Goal: Task Accomplishment & Management: Complete application form

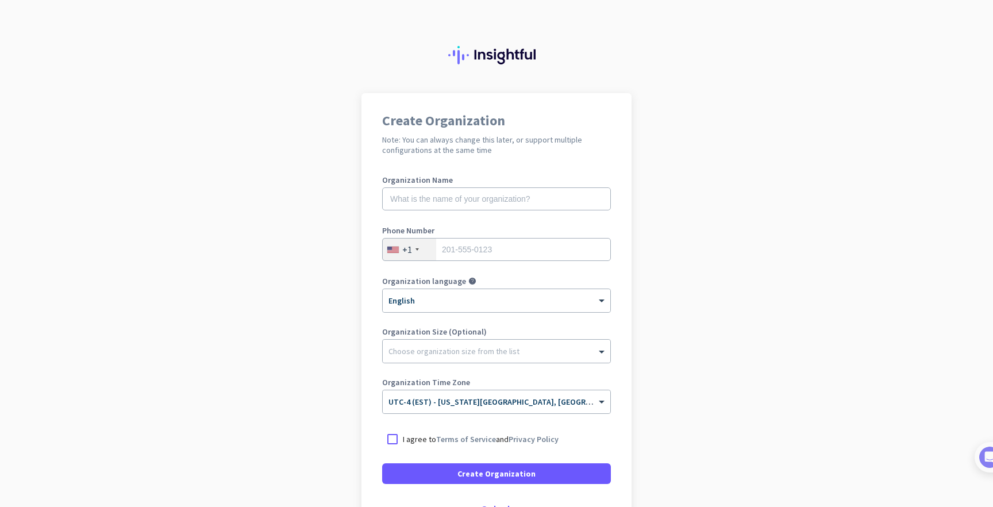
scroll to position [84, 0]
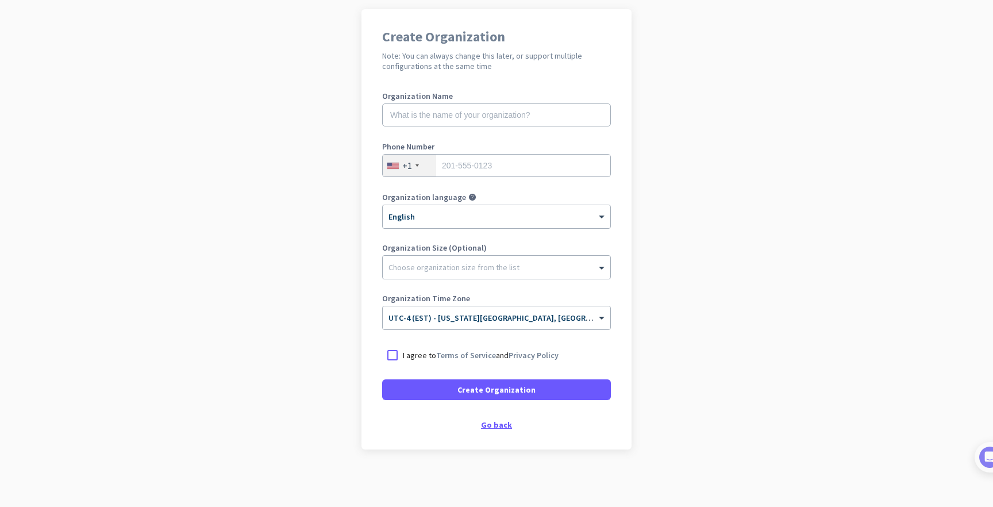
click at [500, 422] on div "Go back" at bounding box center [496, 425] width 229 height 8
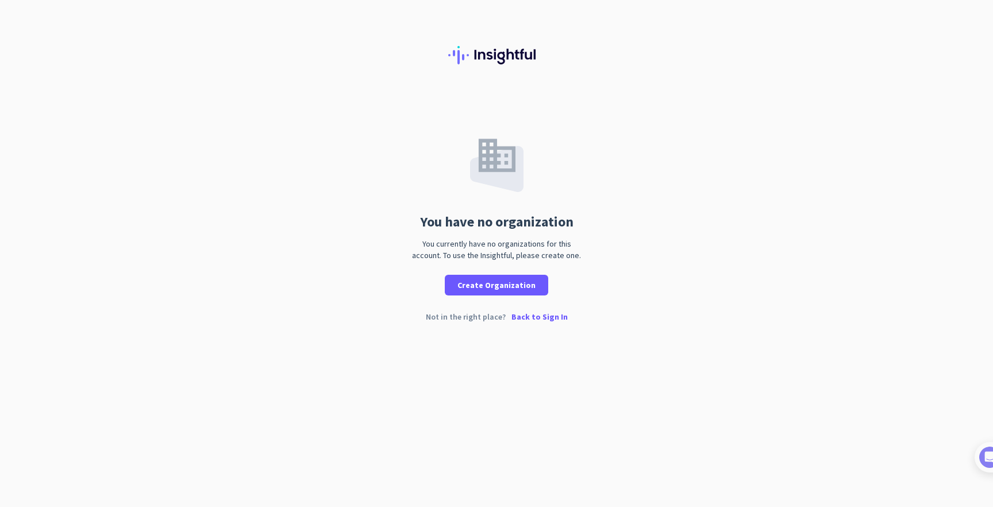
click at [554, 319] on p "Back to Sign In" at bounding box center [539, 317] width 56 height 8
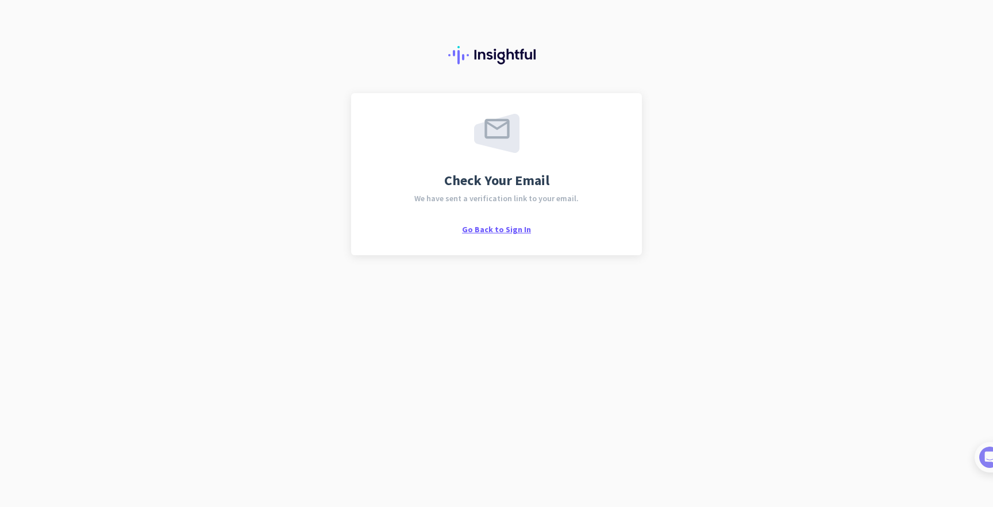
click at [499, 233] on span "Go Back to Sign In" at bounding box center [496, 229] width 69 height 10
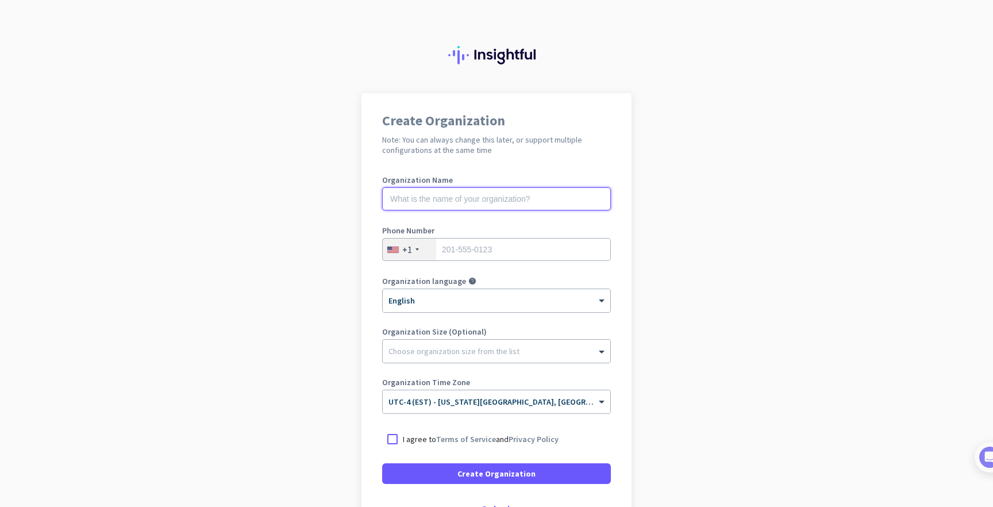
click at [600, 199] on input "text" at bounding box center [496, 198] width 229 height 23
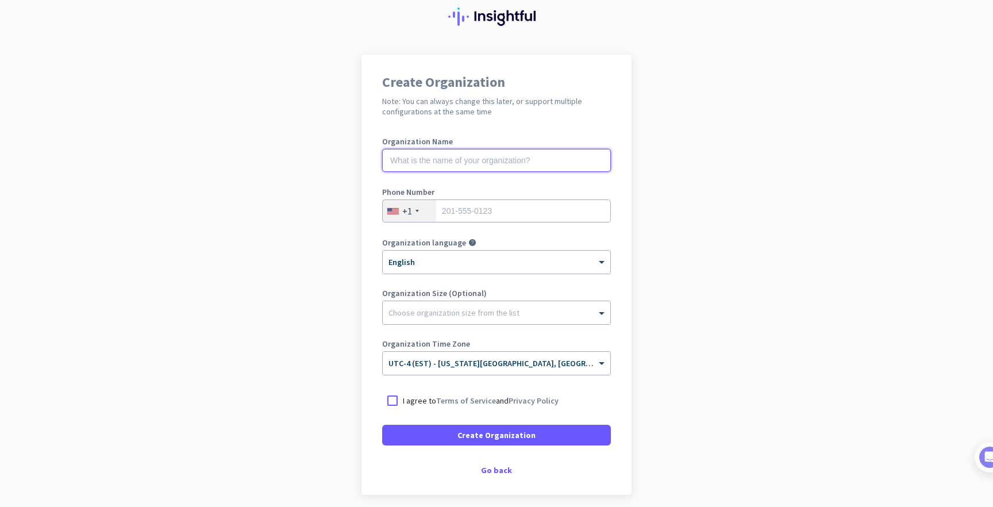
scroll to position [40, 0]
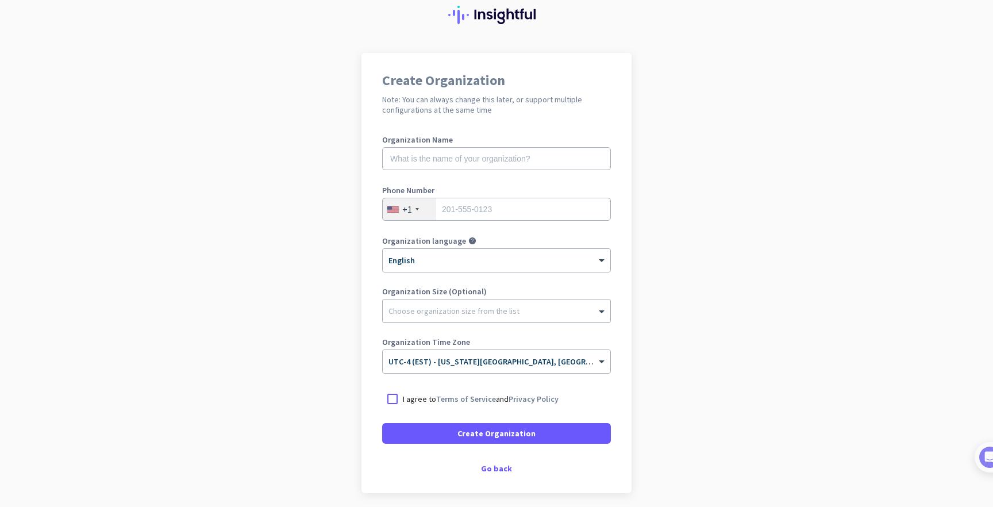
click at [548, 304] on div at bounding box center [497, 307] width 228 height 11
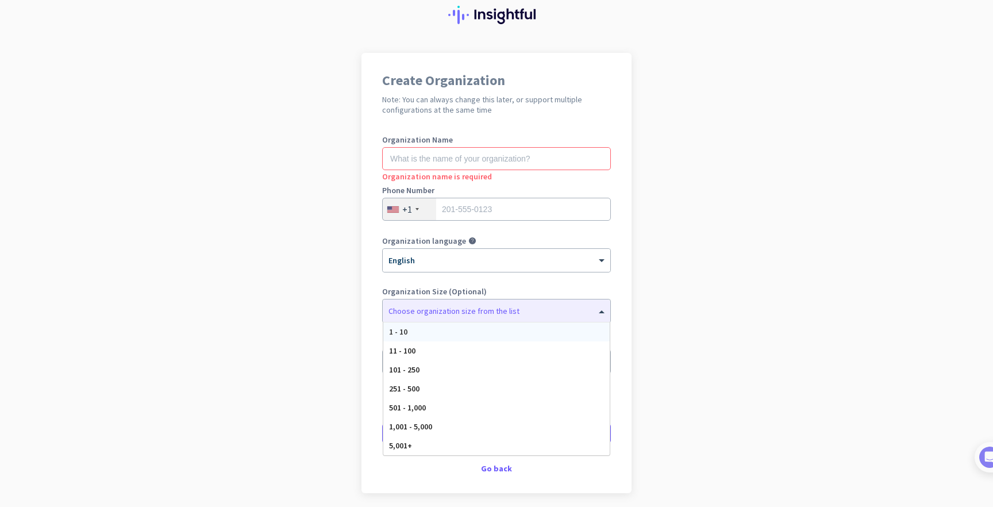
click at [626, 248] on div "Create Organization Note: You can always change this later, or support multiple…" at bounding box center [496, 273] width 270 height 440
